Goal: Answer question/provide support: Share knowledge or assist other users

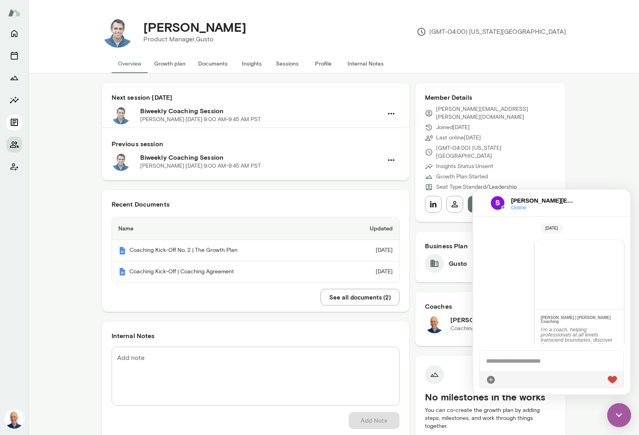
scroll to position [161, 0]
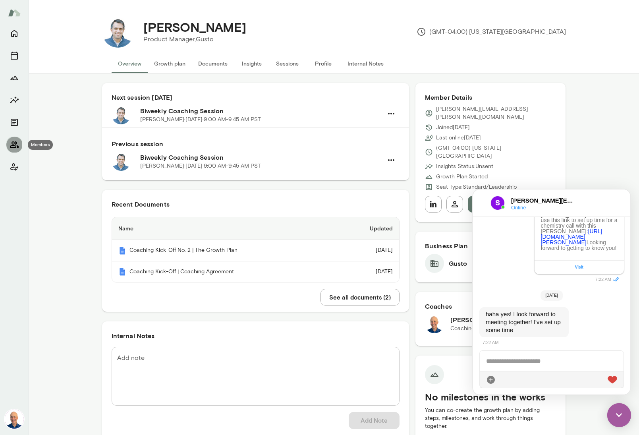
click at [10, 144] on icon "Members" at bounding box center [15, 145] width 10 height 10
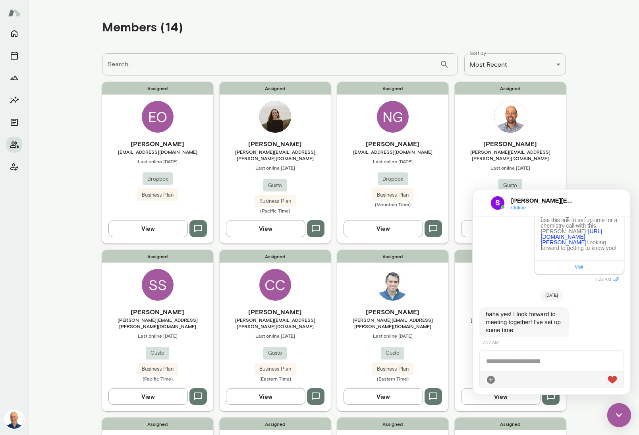
click at [480, 207] on div at bounding box center [482, 203] width 5 height 10
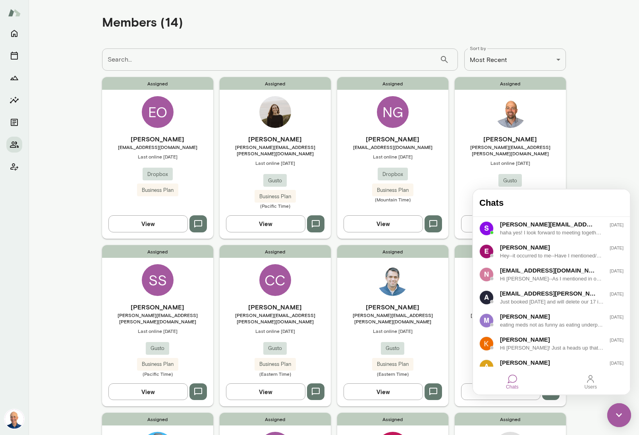
scroll to position [2, 0]
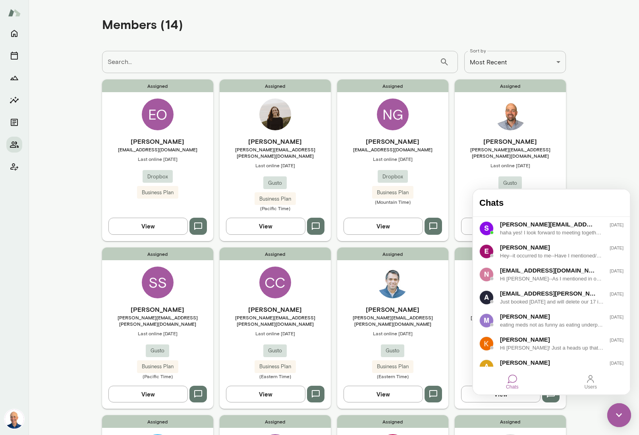
drag, startPoint x: 623, startPoint y: 418, endPoint x: 616, endPoint y: 415, distance: 7.2
click at [623, 417] on img at bounding box center [619, 415] width 24 height 24
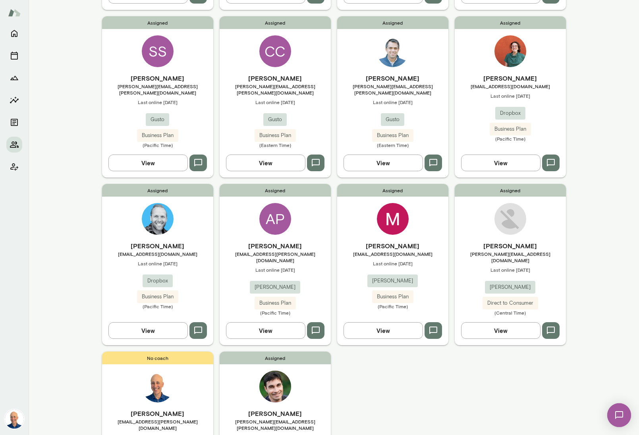
scroll to position [240, 0]
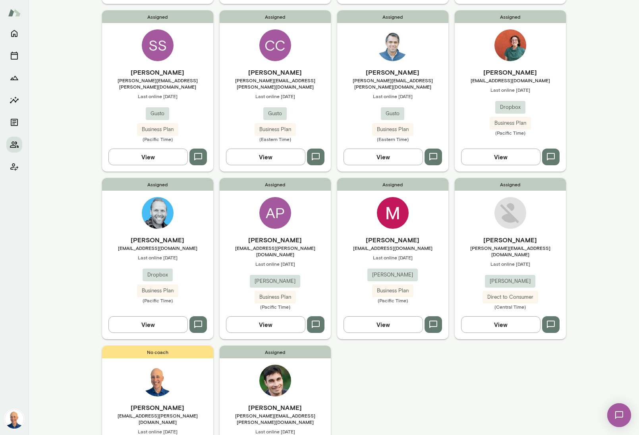
click at [468, 217] on div "Assigned [PERSON_NAME] [PERSON_NAME][EMAIL_ADDRESS][DOMAIN_NAME] Last online [D…" at bounding box center [510, 258] width 111 height 161
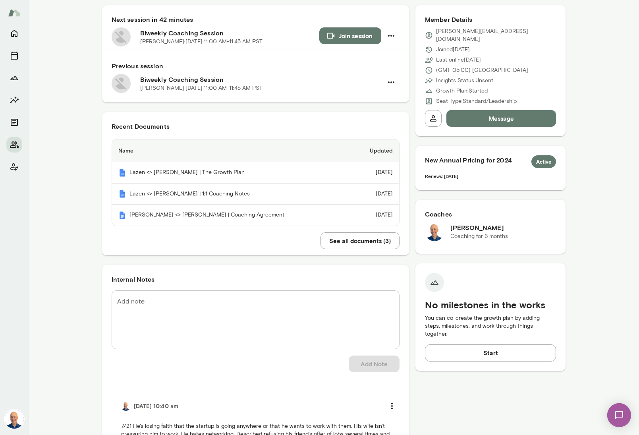
scroll to position [99, 0]
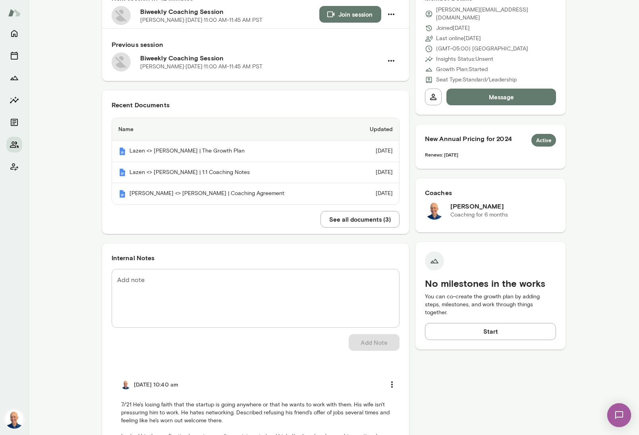
click at [291, 276] on div "* Add note" at bounding box center [256, 298] width 288 height 59
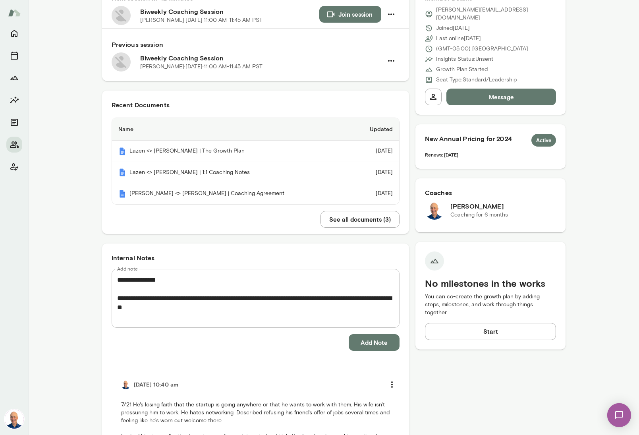
drag, startPoint x: 116, startPoint y: 308, endPoint x: 120, endPoint y: 308, distance: 4.1
click at [118, 308] on div "**********" at bounding box center [256, 298] width 288 height 59
drag, startPoint x: 117, startPoint y: 308, endPoint x: 141, endPoint y: 308, distance: 23.8
click at [117, 308] on textarea "**********" at bounding box center [255, 298] width 277 height 46
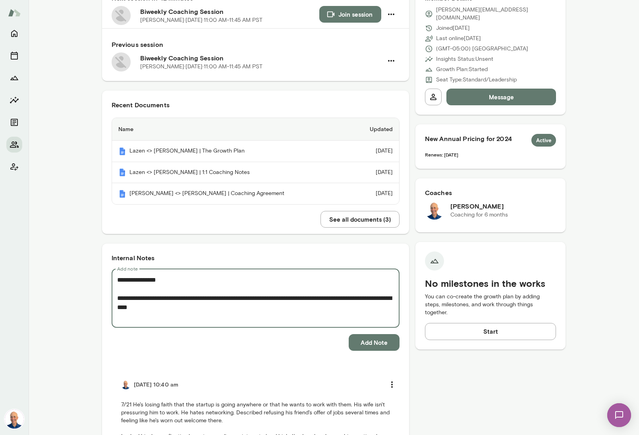
click at [195, 308] on textarea "**********" at bounding box center [255, 298] width 277 height 46
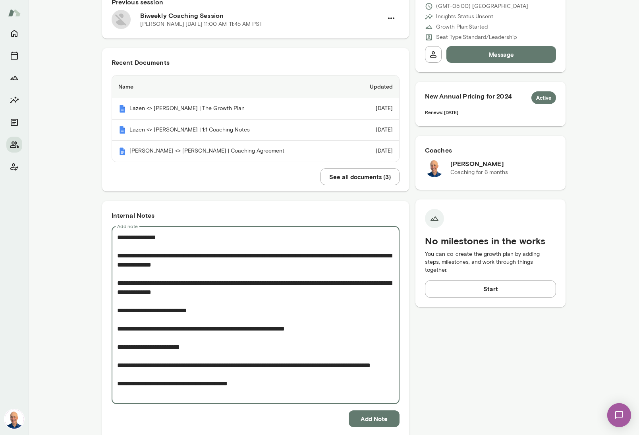
scroll to position [133, 0]
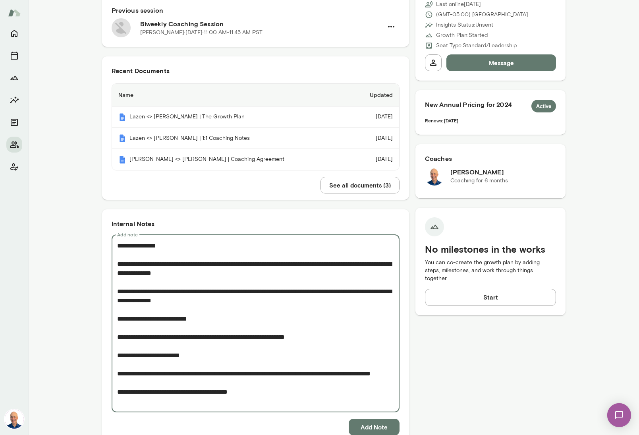
type textarea "**********"
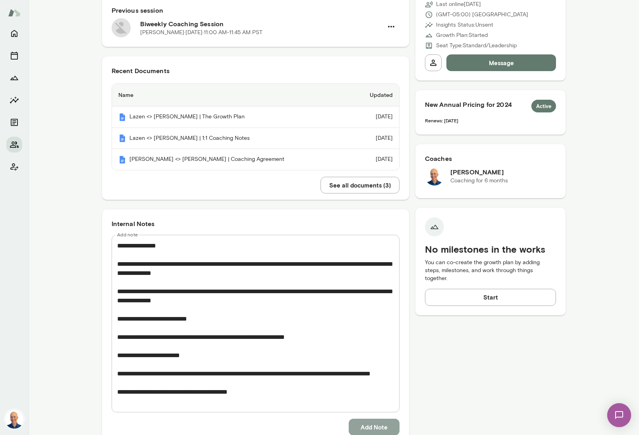
click at [375, 427] on button "Add Note" at bounding box center [374, 427] width 51 height 17
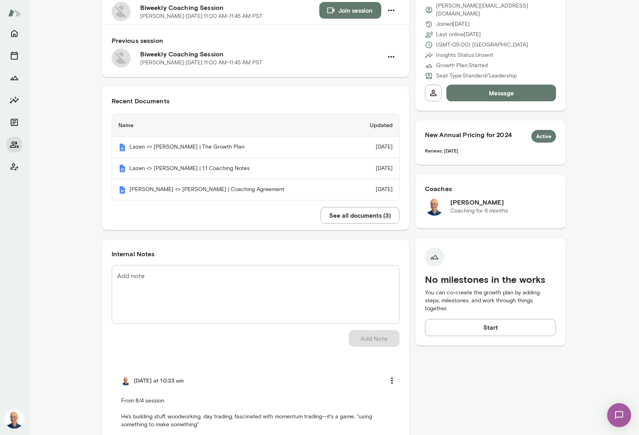
scroll to position [0, 0]
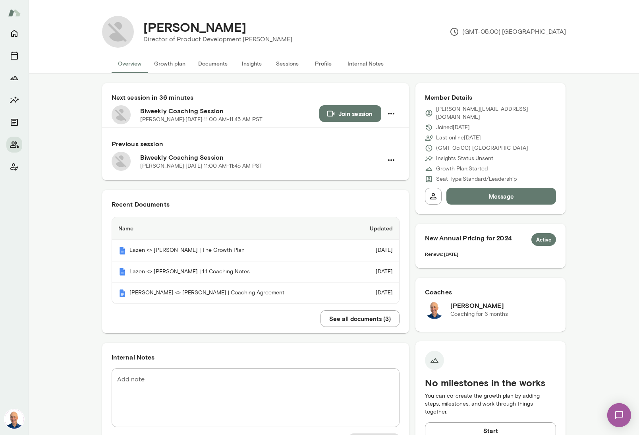
click at [163, 63] on button "Growth plan" at bounding box center [170, 63] width 44 height 19
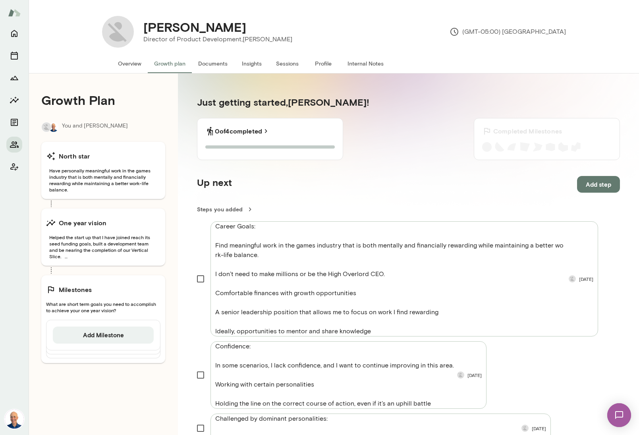
click at [137, 65] on button "Overview" at bounding box center [130, 63] width 36 height 19
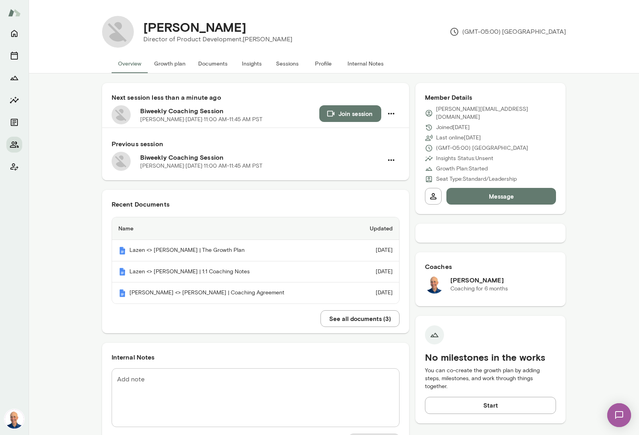
click at [340, 114] on button "Join session" at bounding box center [350, 113] width 62 height 17
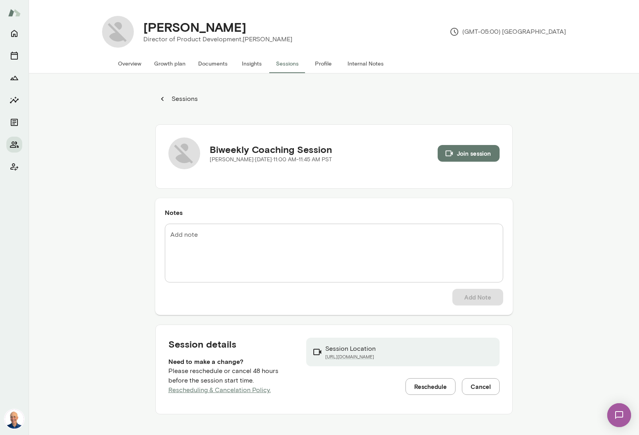
click at [121, 59] on button "Overview" at bounding box center [130, 63] width 36 height 19
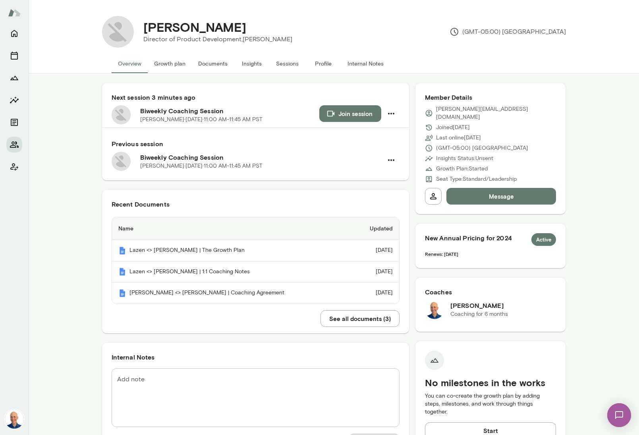
click at [512, 190] on button "Message" at bounding box center [502, 196] width 110 height 17
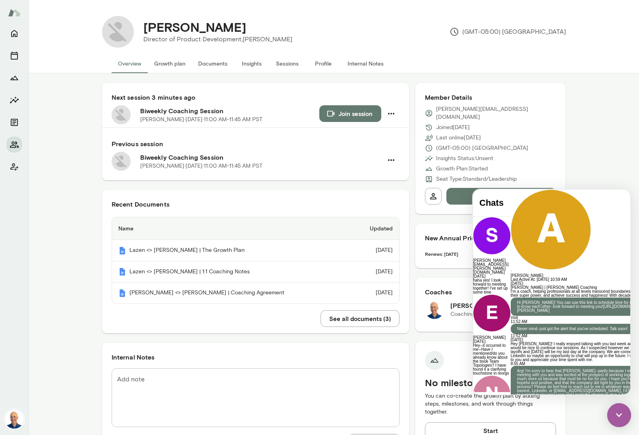
scroll to position [3962, 0]
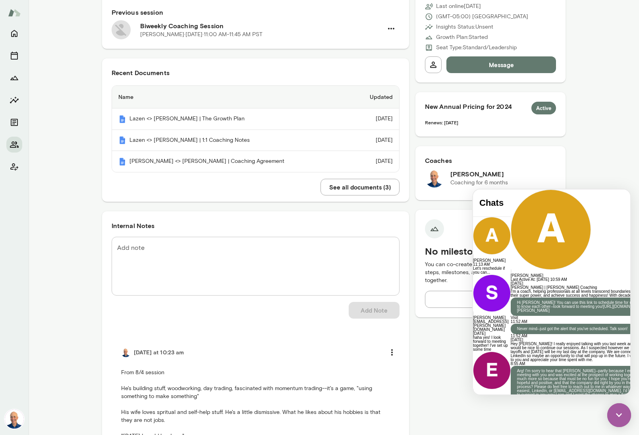
scroll to position [138, 0]
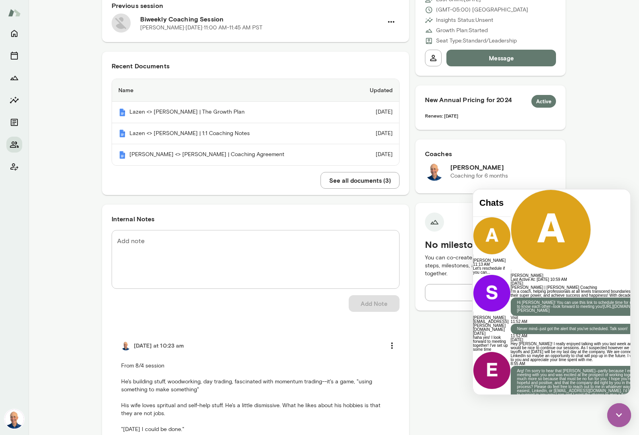
click at [234, 256] on textarea "Add note" at bounding box center [255, 259] width 277 height 46
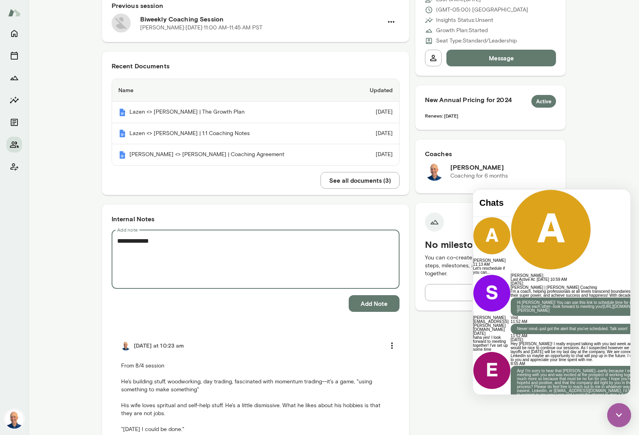
type textarea "**********"
click at [383, 309] on button "Add Note" at bounding box center [374, 303] width 51 height 17
